Goal: Transaction & Acquisition: Purchase product/service

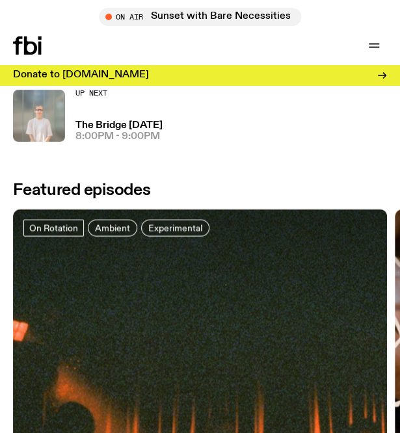
scroll to position [564, 0]
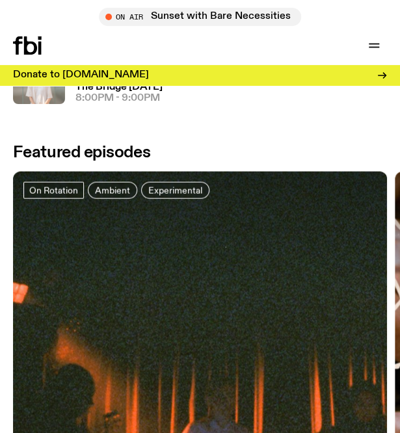
click at [129, 80] on div "Donate to [DOMAIN_NAME]" at bounding box center [104, 75] width 182 height 10
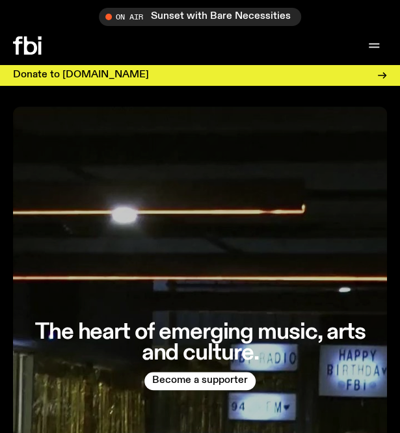
click at [367, 46] on icon "button" at bounding box center [374, 46] width 16 height 16
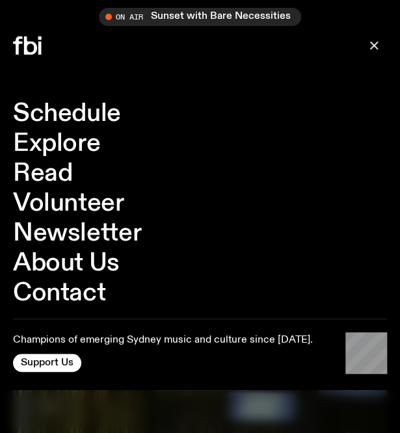
click at [34, 53] on icon at bounding box center [30, 45] width 13 height 18
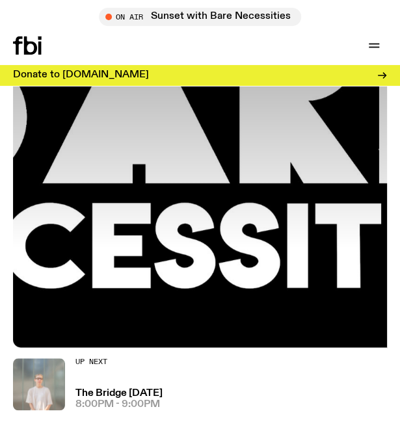
scroll to position [258, 0]
